Goal: Task Accomplishment & Management: Use online tool/utility

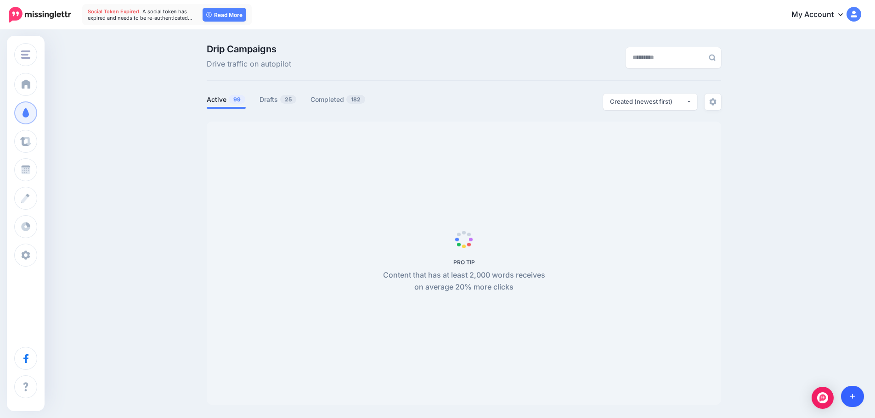
click at [853, 399] on icon at bounding box center [852, 396] width 5 height 6
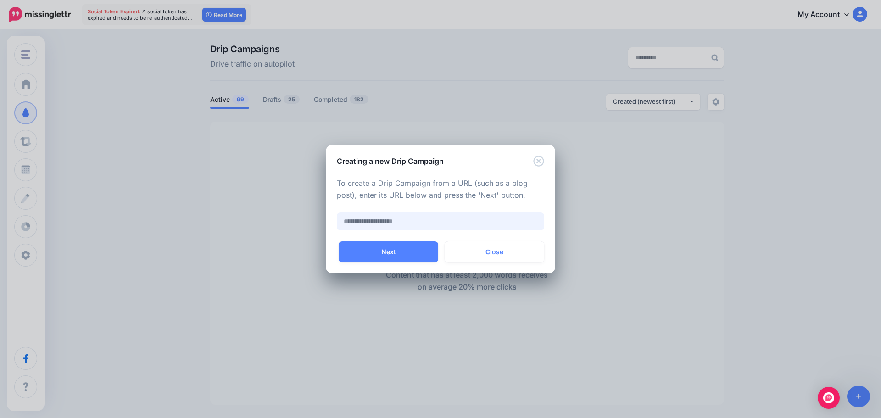
paste input "**********"
type input "**********"
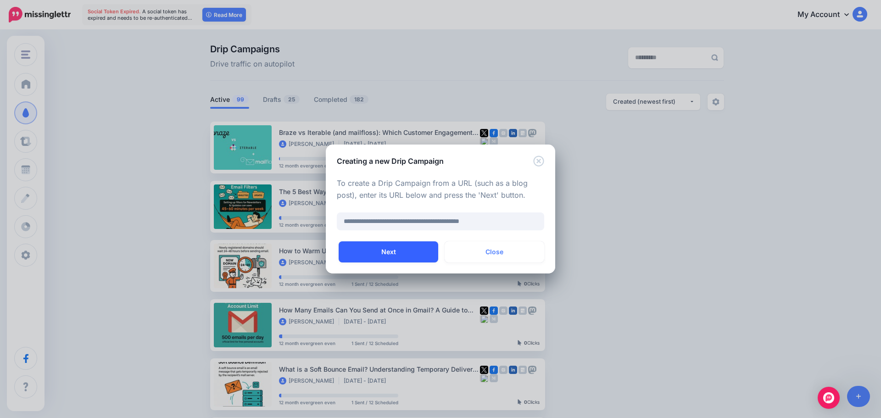
click at [404, 246] on button "Next" at bounding box center [389, 251] width 100 height 21
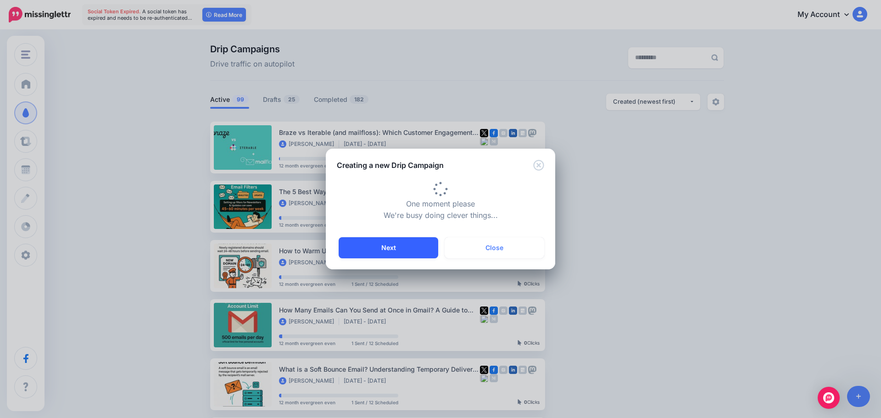
type input "**********"
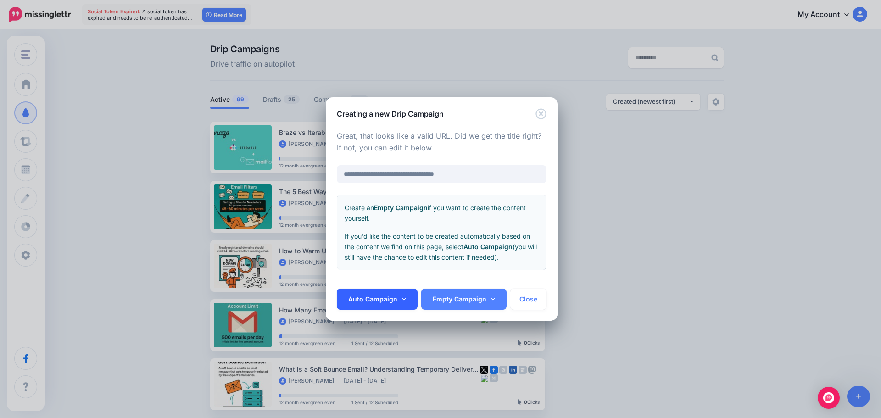
click at [366, 292] on link "Auto Campaign" at bounding box center [377, 299] width 81 height 21
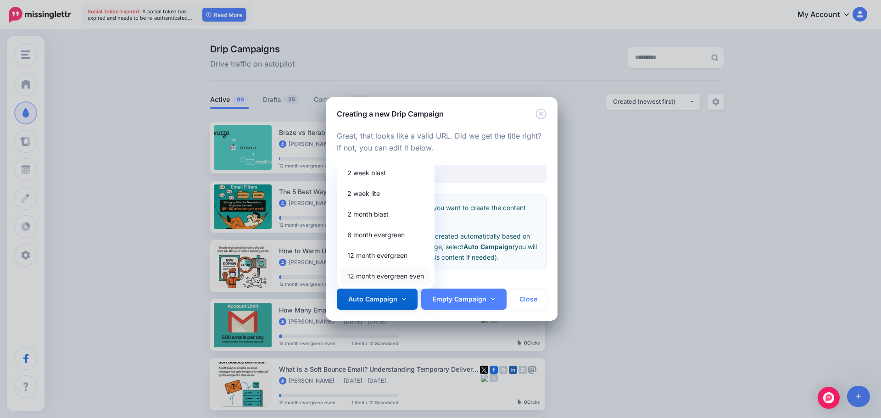
click at [365, 275] on link "12 month evergreen even" at bounding box center [386, 276] width 90 height 18
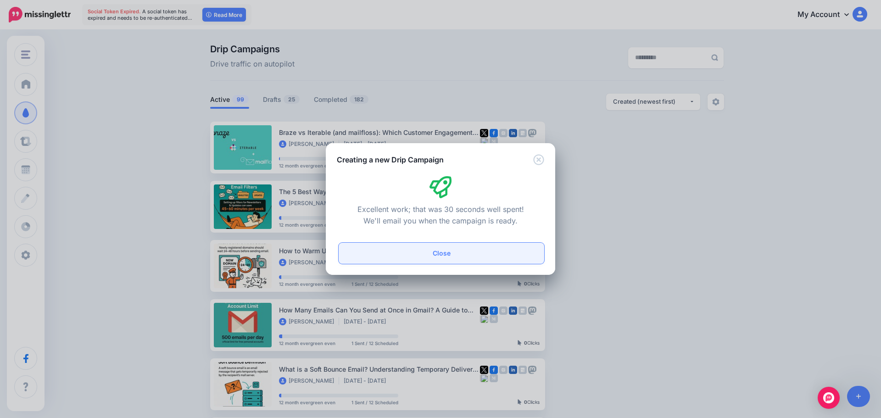
click at [433, 247] on button "Close" at bounding box center [442, 253] width 206 height 21
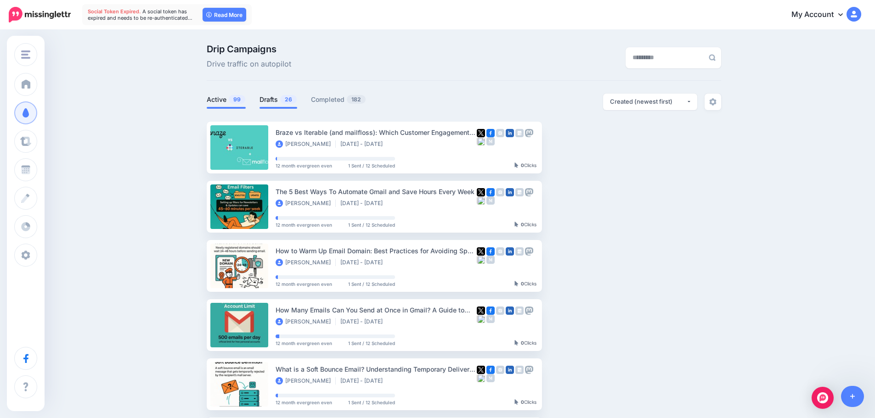
click at [279, 98] on link "Drafts 26" at bounding box center [278, 99] width 38 height 11
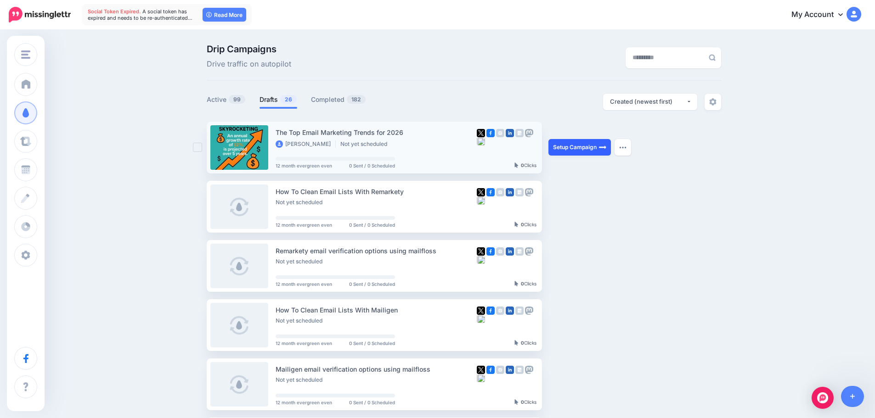
click at [581, 148] on link "Setup Campaign" at bounding box center [579, 147] width 62 height 17
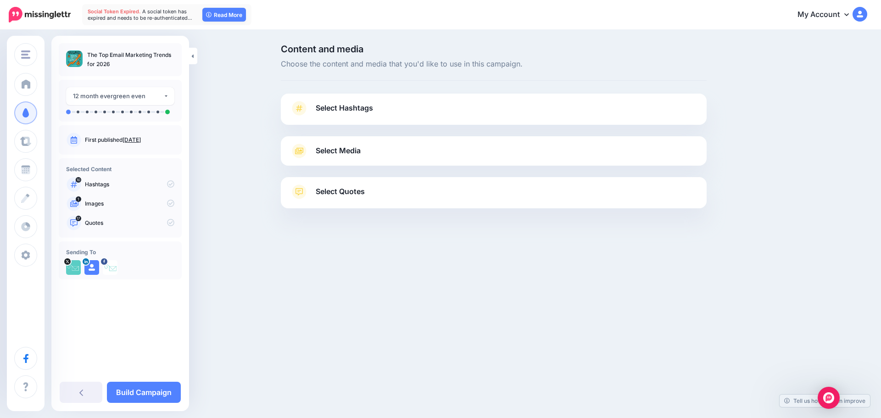
click at [414, 97] on div "Select Hashtags First let's make sure we're happy with the hashtags. Add, delet…" at bounding box center [494, 109] width 426 height 31
click at [412, 108] on link "Select Hashtags" at bounding box center [494, 113] width 408 height 24
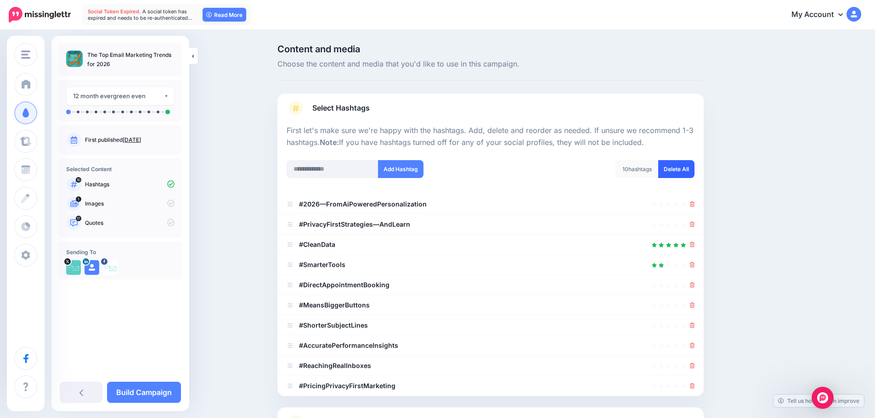
click at [669, 168] on link "Delete All" at bounding box center [676, 169] width 36 height 18
click at [534, 101] on link "Select Hashtags" at bounding box center [490, 113] width 408 height 24
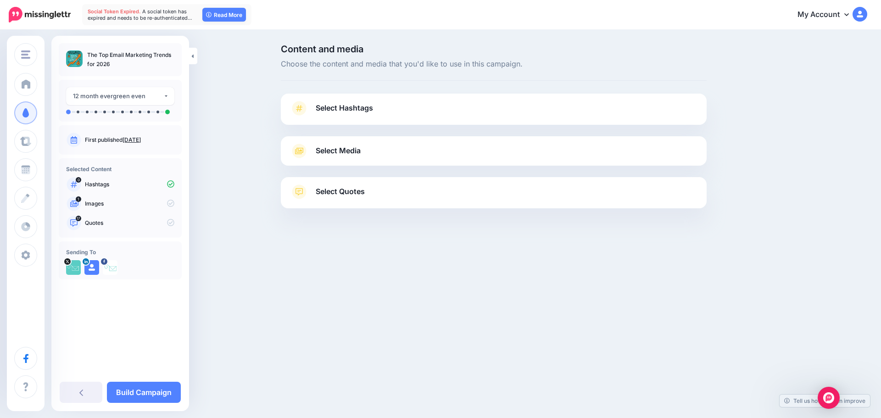
click at [407, 152] on link "Select Media" at bounding box center [494, 151] width 408 height 15
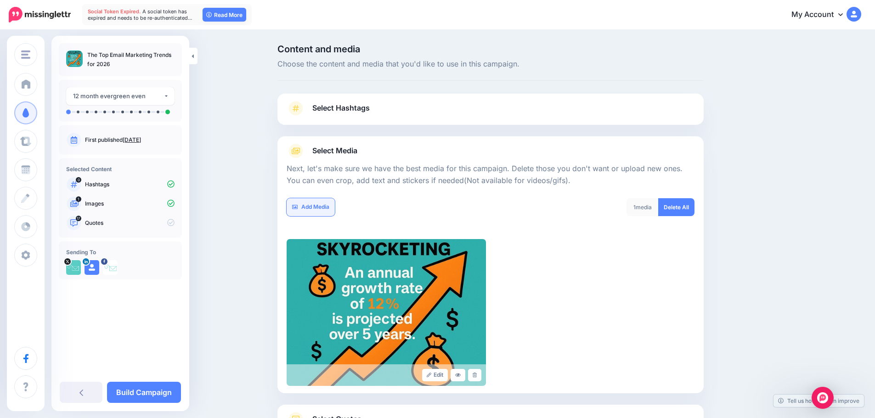
click at [311, 204] on link "Add Media" at bounding box center [310, 207] width 48 height 18
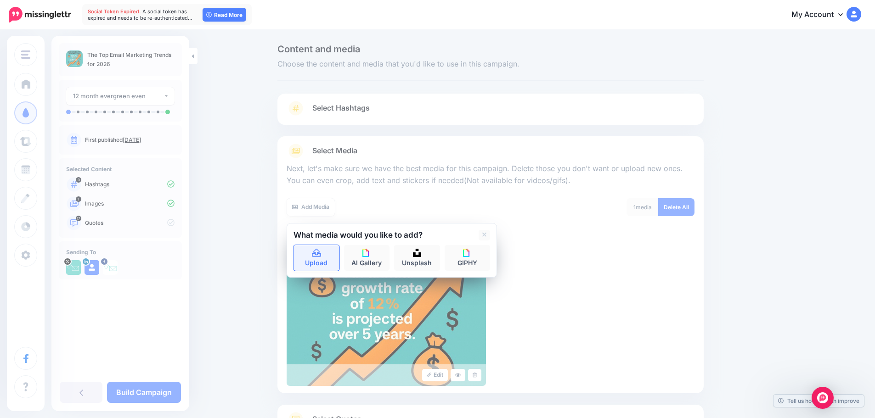
click at [310, 250] on link "Upload" at bounding box center [316, 258] width 46 height 26
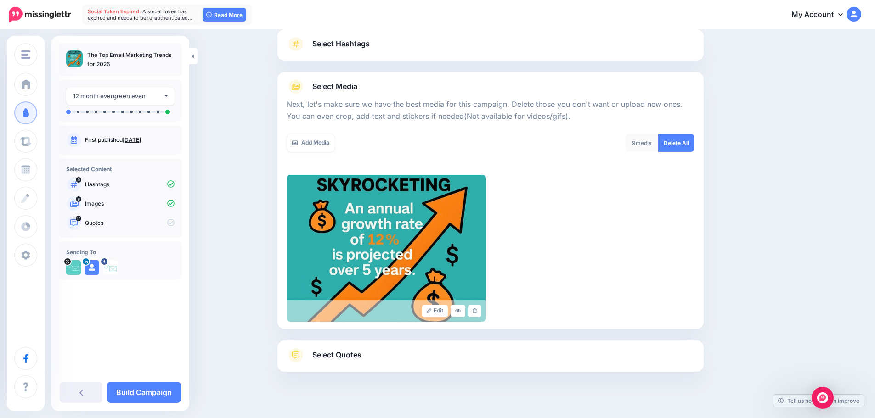
scroll to position [78, 0]
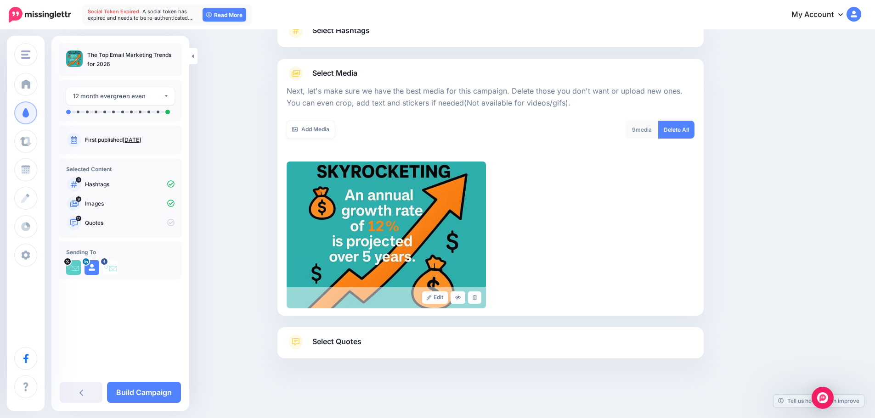
click at [525, 342] on link "Select Quotes" at bounding box center [490, 347] width 408 height 24
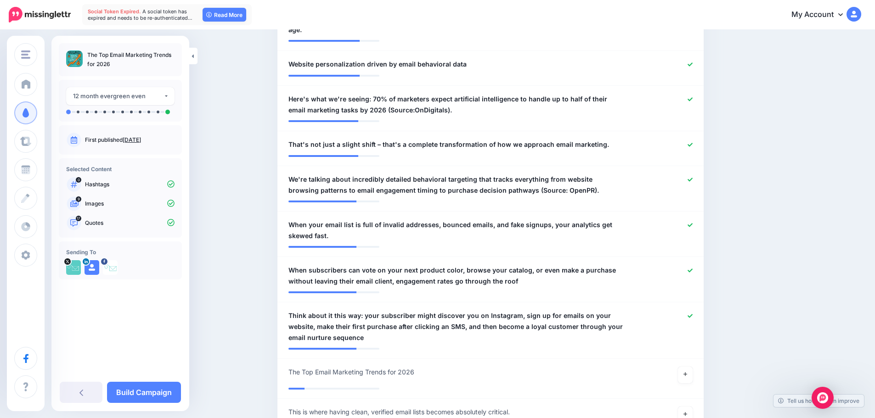
scroll to position [766, 0]
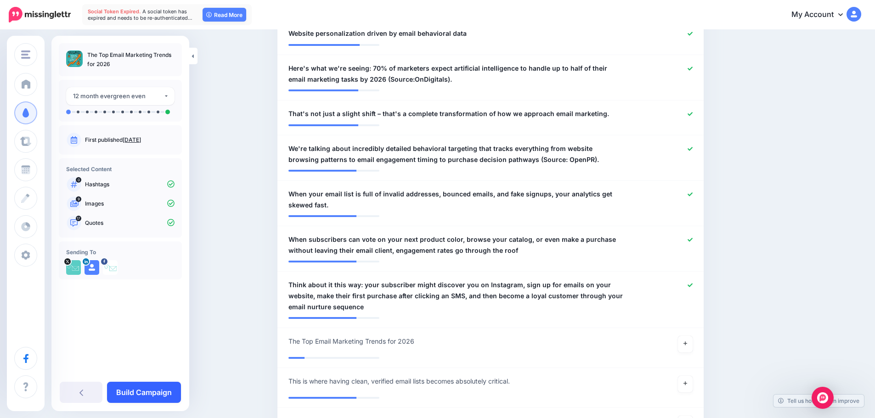
click at [148, 395] on link "Build Campaign" at bounding box center [144, 392] width 74 height 21
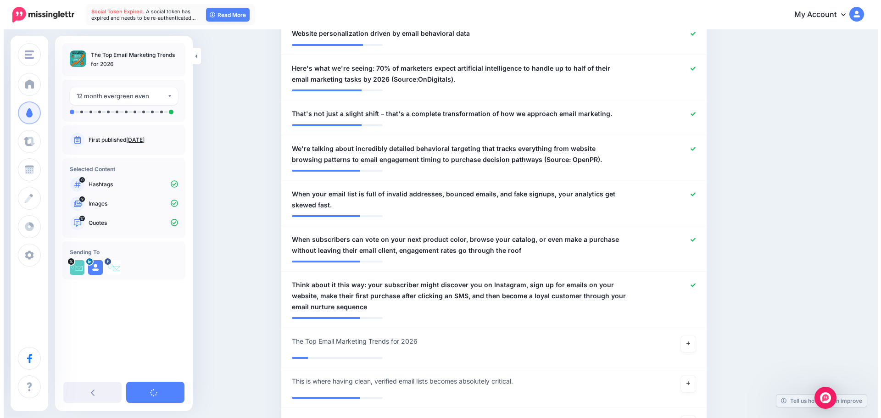
scroll to position [0, 0]
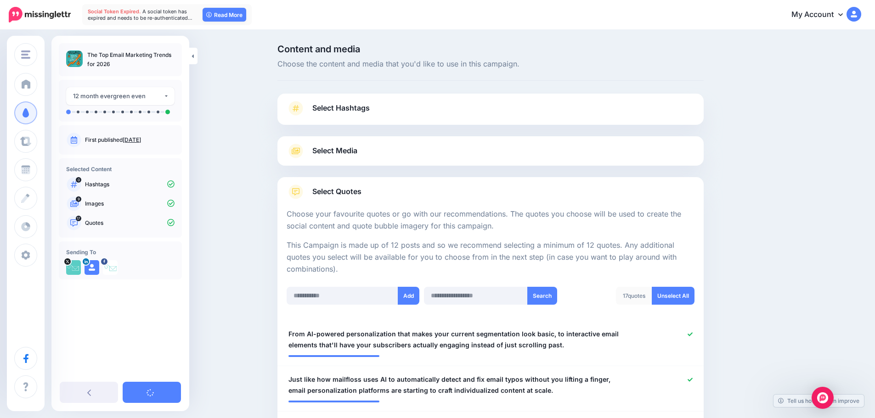
click at [371, 150] on link "Select Media" at bounding box center [490, 151] width 408 height 15
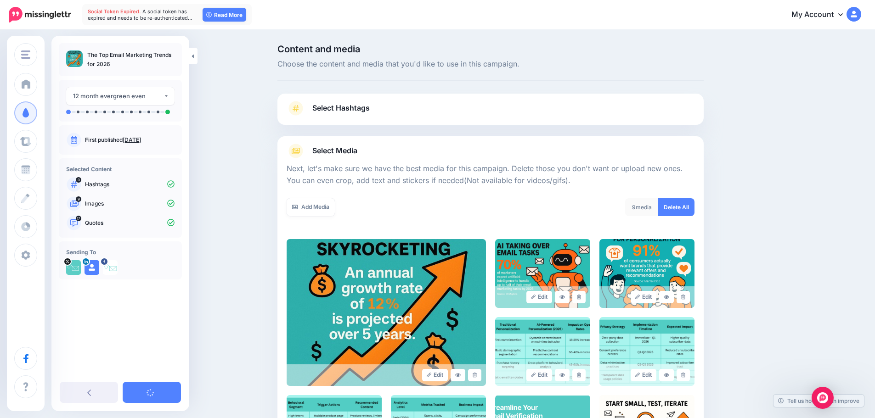
click at [371, 150] on link "Select Media" at bounding box center [490, 151] width 408 height 15
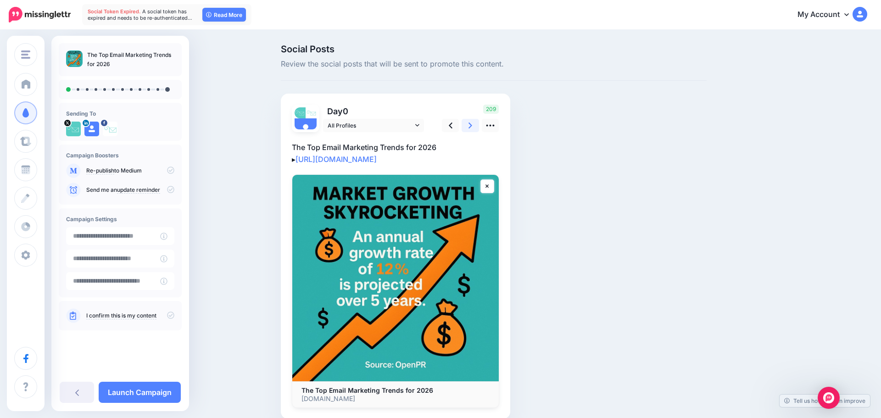
click at [471, 121] on icon at bounding box center [471, 126] width 4 height 10
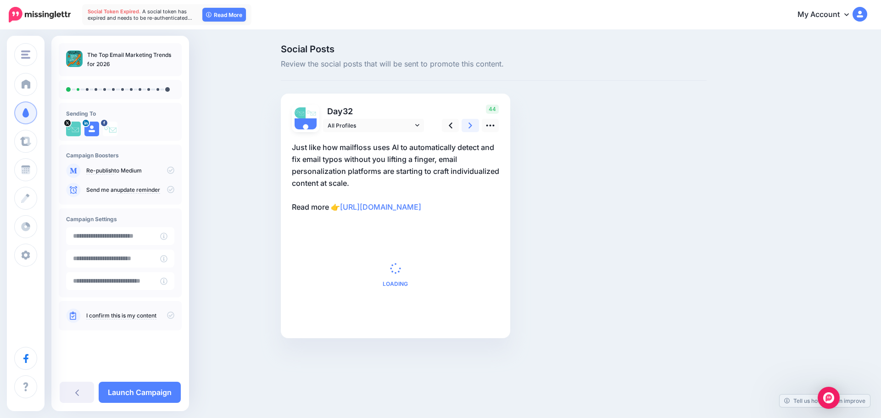
click at [471, 121] on icon at bounding box center [471, 126] width 4 height 10
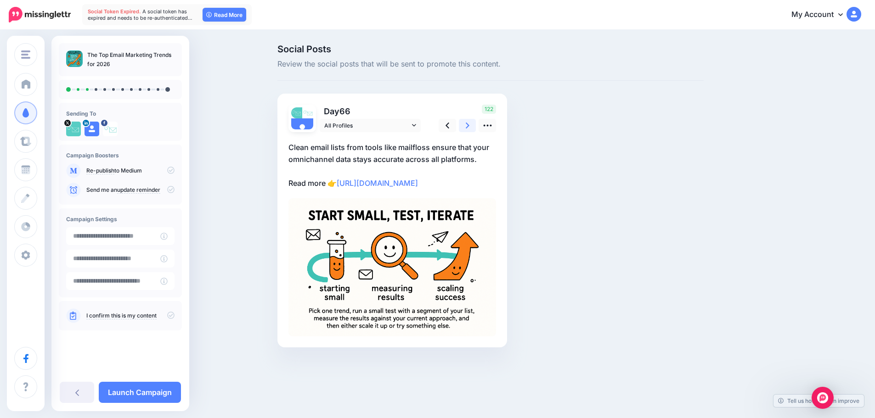
click at [469, 121] on icon at bounding box center [468, 126] width 4 height 10
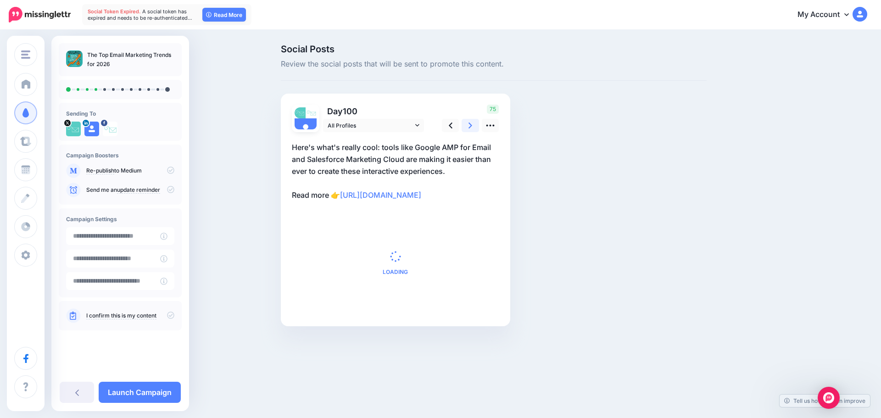
click at [471, 121] on icon at bounding box center [471, 126] width 4 height 10
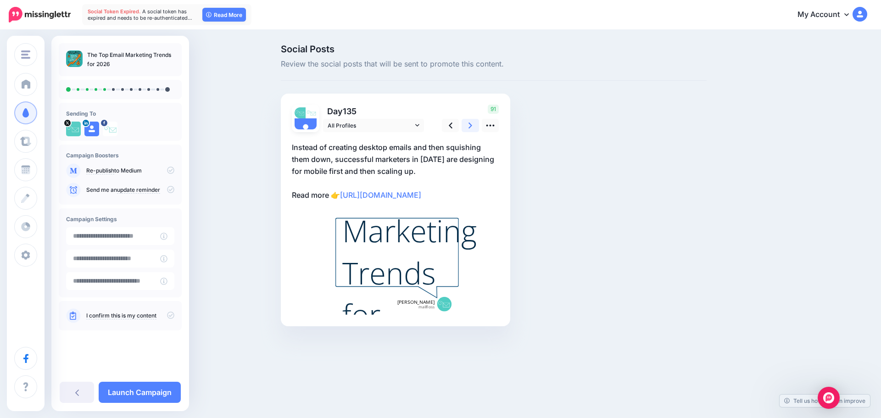
click at [471, 121] on icon at bounding box center [471, 126] width 4 height 10
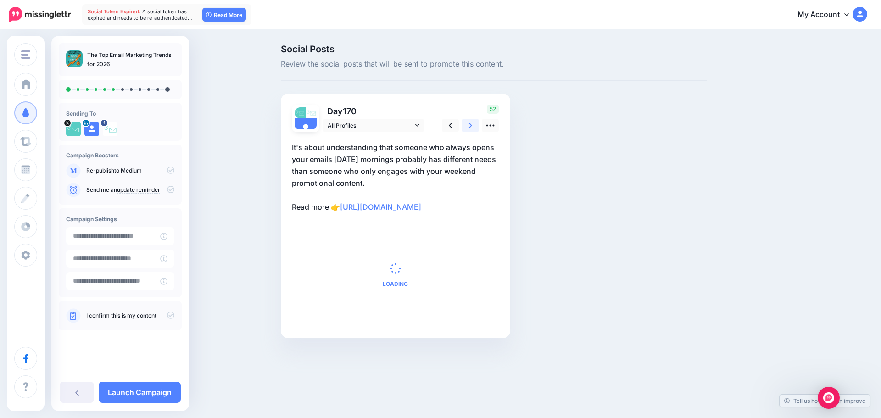
click at [471, 121] on icon at bounding box center [471, 126] width 4 height 10
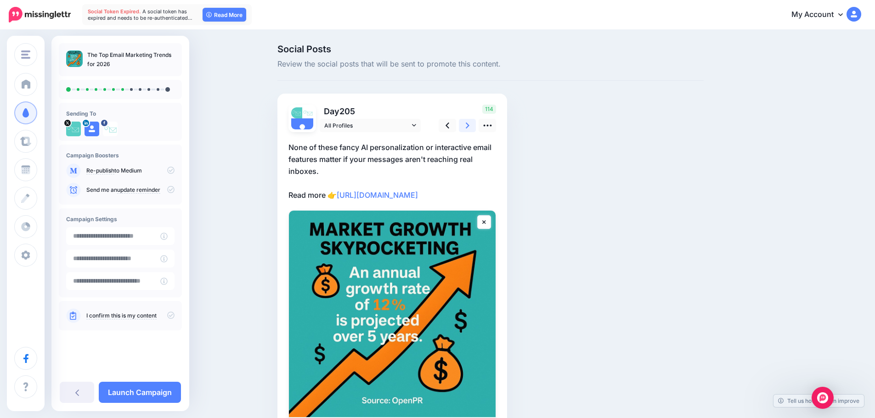
click at [469, 121] on icon at bounding box center [468, 126] width 4 height 10
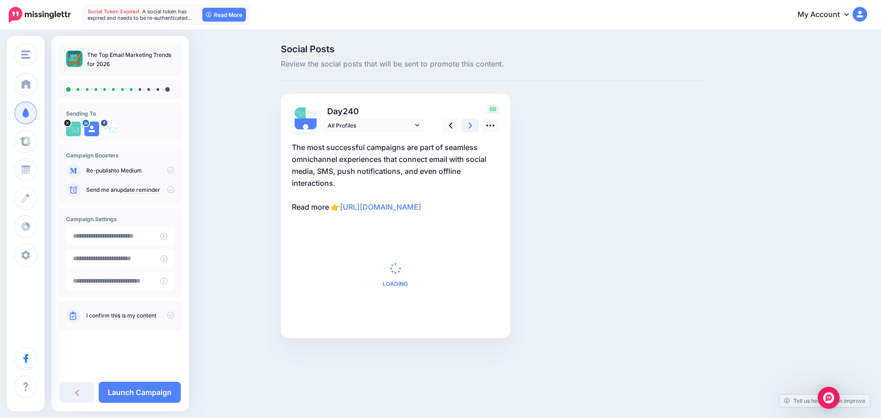
click at [471, 121] on icon at bounding box center [471, 126] width 4 height 10
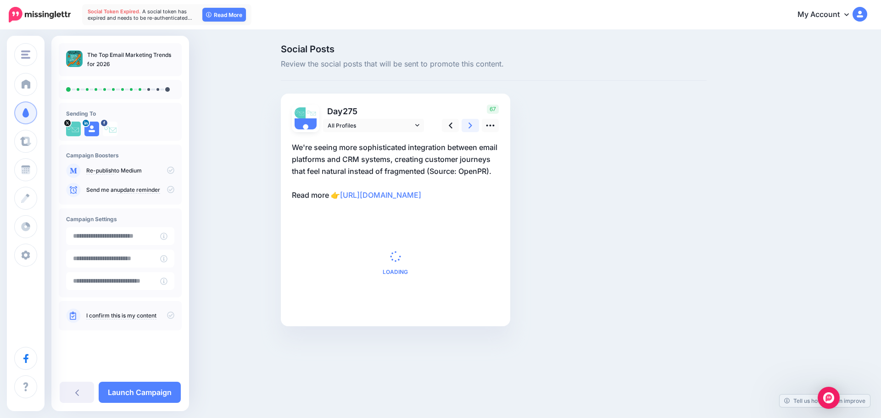
click at [471, 121] on icon at bounding box center [471, 126] width 4 height 10
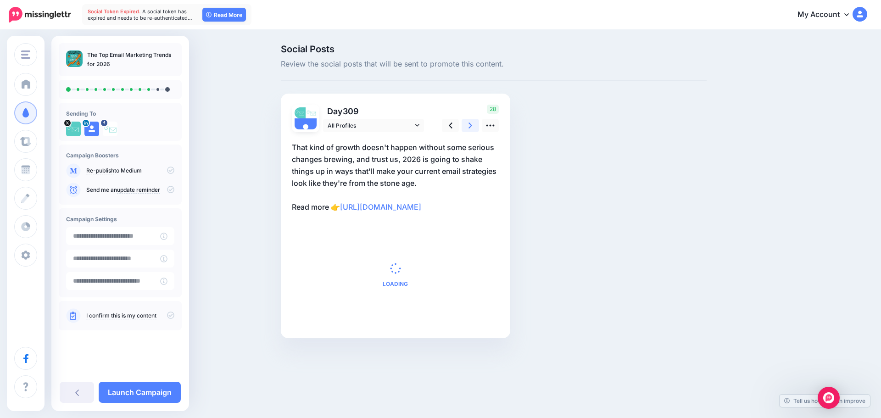
click at [471, 121] on icon at bounding box center [471, 126] width 4 height 10
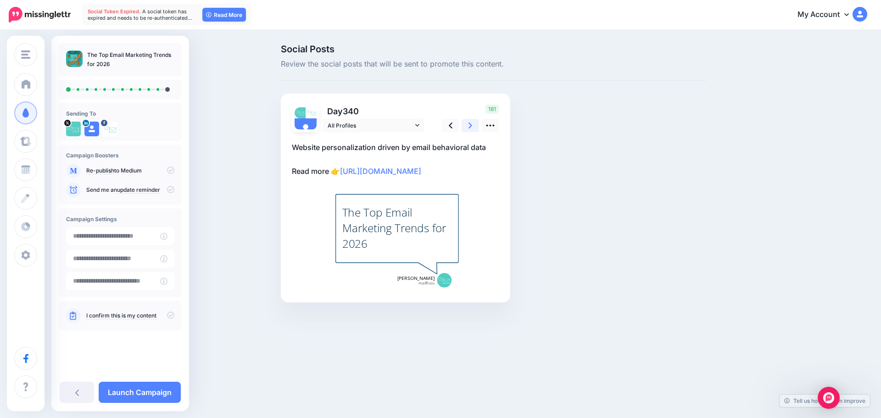
click at [471, 121] on icon at bounding box center [471, 126] width 4 height 10
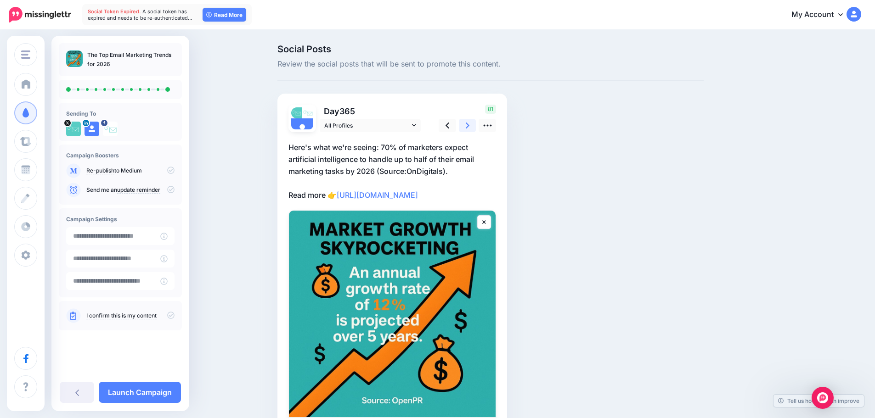
click at [469, 121] on icon at bounding box center [468, 126] width 4 height 10
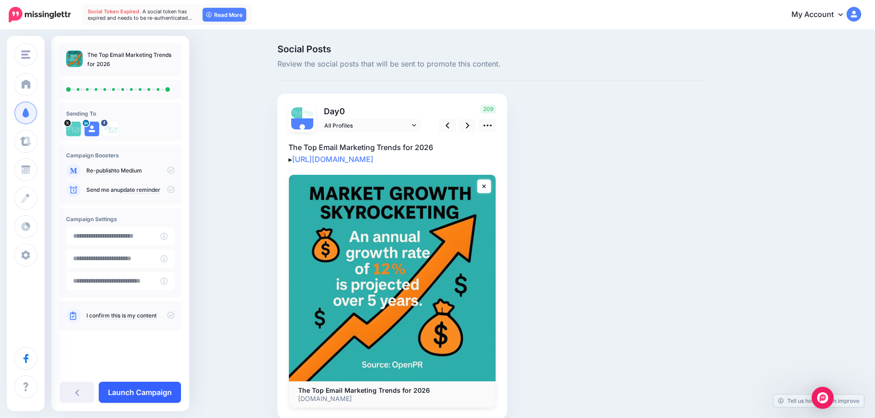
click at [165, 397] on link "Launch Campaign" at bounding box center [140, 392] width 82 height 21
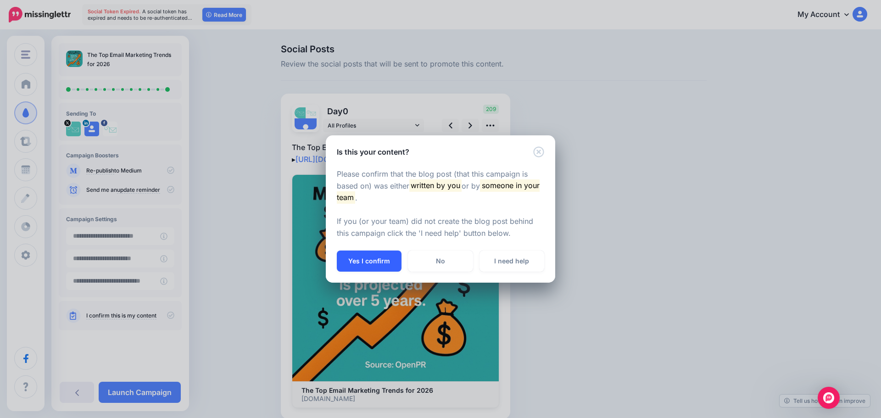
click at [389, 257] on button "Yes I confirm" at bounding box center [369, 261] width 65 height 21
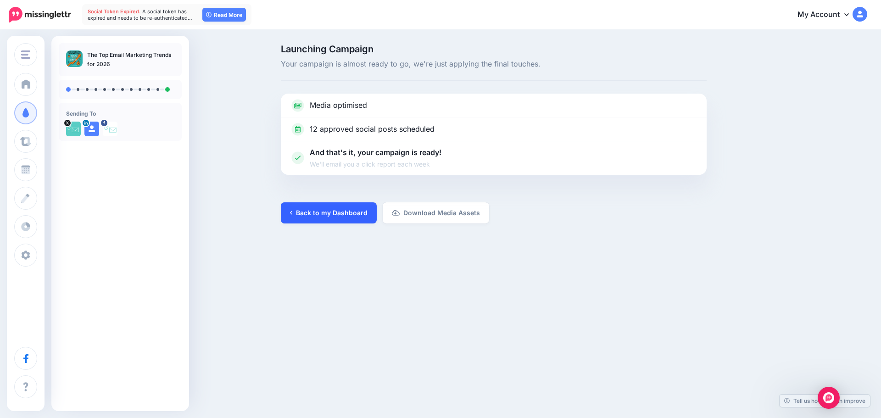
click at [340, 220] on link "Back to my Dashboard" at bounding box center [329, 212] width 96 height 21
